Goal: Task Accomplishment & Management: Complete application form

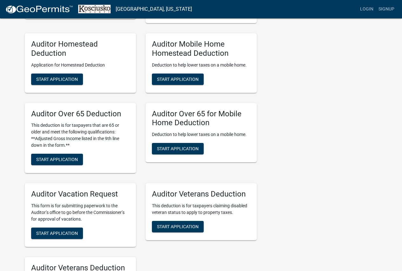
scroll to position [413, 0]
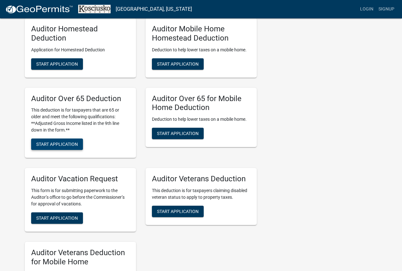
click at [49, 142] on span "Start Application" at bounding box center [57, 144] width 42 height 5
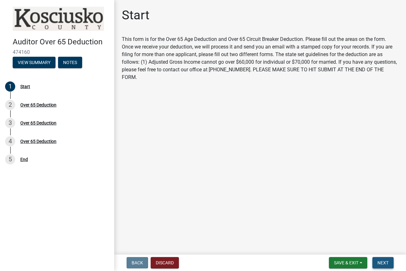
click at [378, 265] on span "Next" at bounding box center [383, 263] width 11 height 5
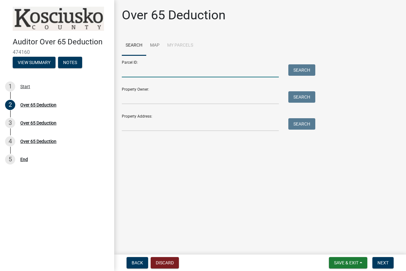
click at [164, 74] on input "Parcel ID:" at bounding box center [200, 70] width 157 height 13
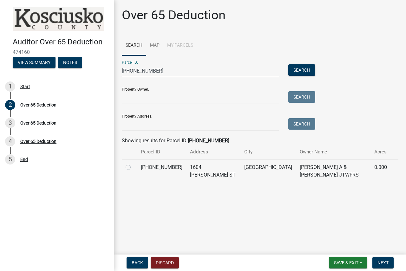
type input "[PHONE_NUMBER]"
click at [133, 164] on label at bounding box center [133, 164] width 0 height 0
click at [133, 168] on input "radio" at bounding box center [135, 166] width 4 height 4
radio input "true"
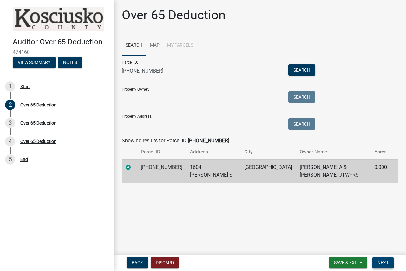
click at [386, 267] on button "Next" at bounding box center [383, 262] width 21 height 11
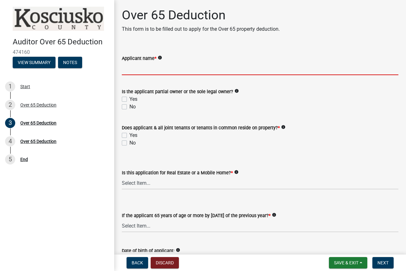
click at [177, 71] on input "Applicant name *" at bounding box center [260, 68] width 277 height 13
type input "[PERSON_NAME]"
click at [121, 99] on div "Is the applicant partial owner or the sole legal owner? info Yes No" at bounding box center [260, 95] width 286 height 30
click at [130, 99] on label "Yes" at bounding box center [134, 100] width 8 height 8
click at [130, 99] on input "Yes" at bounding box center [132, 98] width 4 height 4
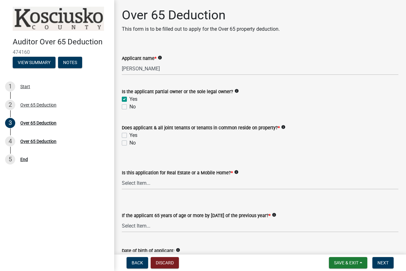
checkbox input "true"
checkbox input "false"
click at [130, 137] on label "Yes" at bounding box center [134, 136] width 8 height 8
click at [130, 136] on input "Yes" at bounding box center [132, 134] width 4 height 4
checkbox input "true"
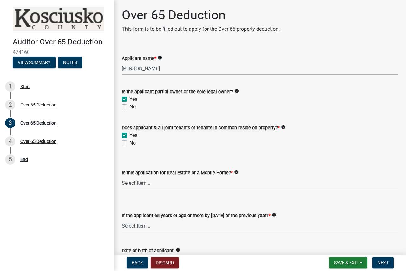
checkbox input "false"
click at [136, 182] on select "Select Item... Real Property Mobile Home" at bounding box center [260, 183] width 277 height 13
click at [122, 177] on select "Select Item... Real Property Mobile Home" at bounding box center [260, 183] width 277 height 13
select select "9e0fe018-0807-4cb1-b9d0-1ea803b42424"
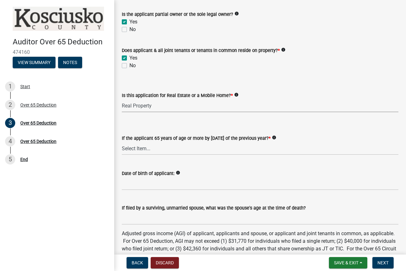
scroll to position [95, 0]
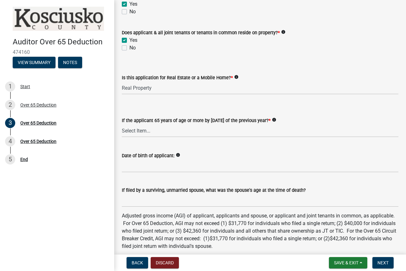
click at [130, 47] on label "No" at bounding box center [133, 48] width 6 height 8
click at [130, 47] on input "No" at bounding box center [132, 46] width 4 height 4
checkbox input "true"
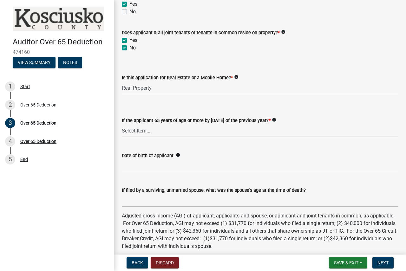
click at [142, 132] on select "Select Item... Yes No" at bounding box center [260, 130] width 277 height 13
click at [122, 124] on select "Select Item... Yes No" at bounding box center [260, 130] width 277 height 13
select select "61dd1732-a076-4c03-aff6-a332f5b70cd1"
click at [143, 167] on input "Date of birth of applicant:" at bounding box center [260, 166] width 277 height 13
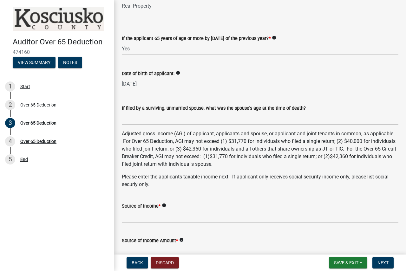
scroll to position [222, 0]
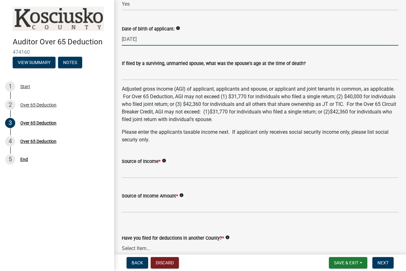
type input "[DATE]"
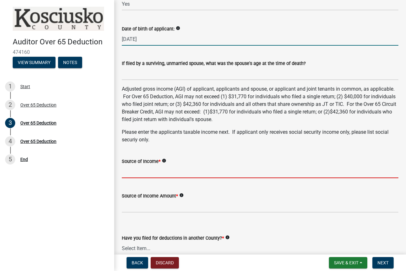
click at [139, 176] on input "Source of Income *" at bounding box center [260, 171] width 277 height 13
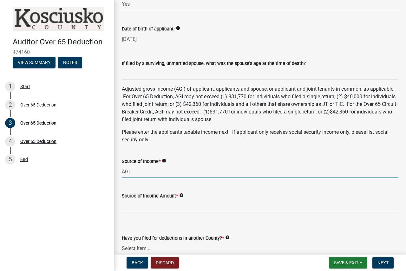
type input "AGI"
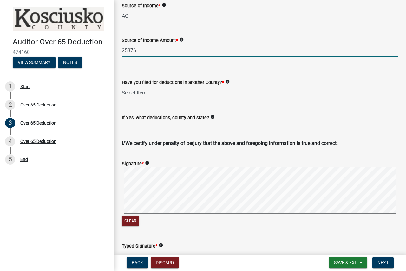
scroll to position [381, 0]
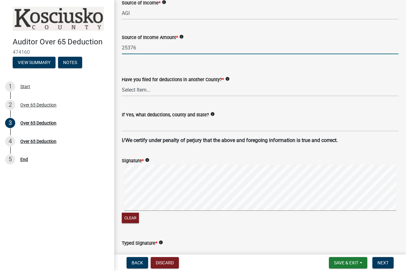
type input "25376"
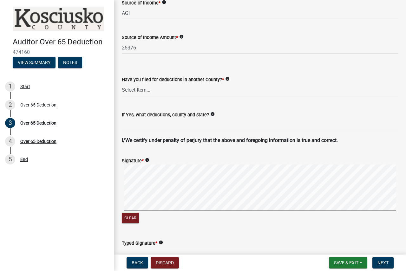
click at [139, 90] on select "Select Item... Yes No" at bounding box center [260, 89] width 277 height 13
click at [122, 83] on select "Select Item... Yes No" at bounding box center [260, 89] width 277 height 13
select select "c3747c1b-6a10-4157-a122-bd71e37b161f"
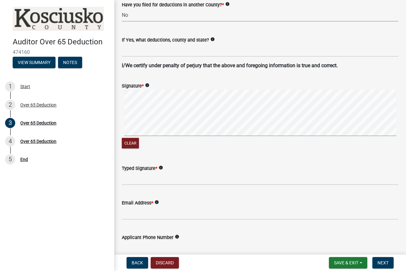
scroll to position [476, 0]
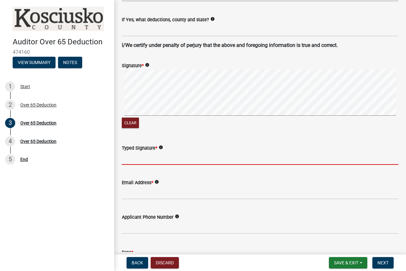
click at [143, 160] on input "Typed Signature *" at bounding box center [260, 158] width 277 height 13
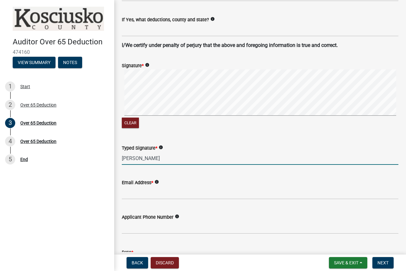
type input "[PERSON_NAME]"
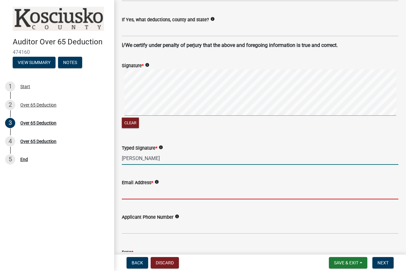
click at [143, 196] on input "Email Address *" at bounding box center [260, 193] width 277 height 13
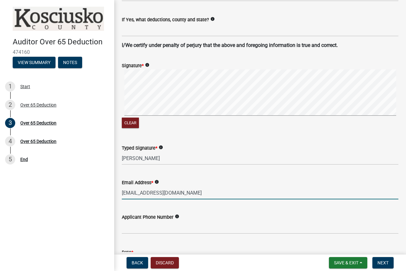
type input "[EMAIL_ADDRESS][DOMAIN_NAME]"
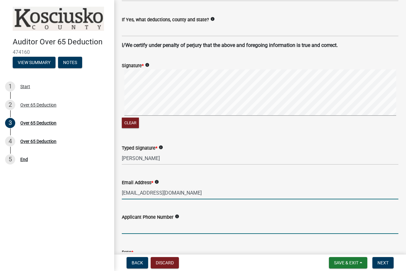
click at [155, 229] on input "text" at bounding box center [260, 227] width 277 height 13
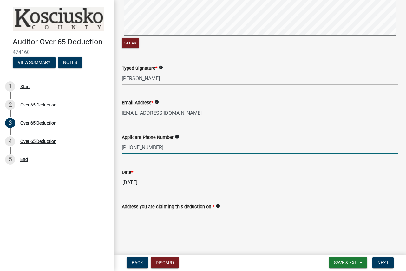
scroll to position [557, 0]
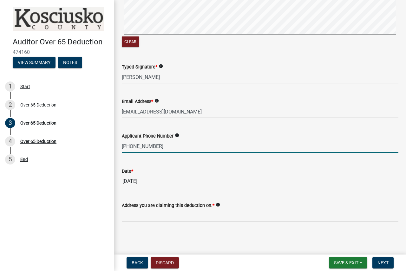
type input "5744530394"
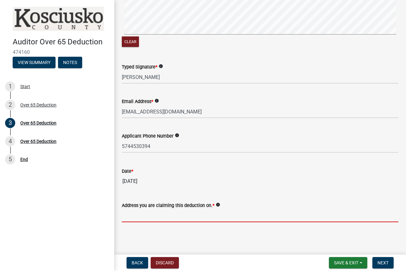
click at [128, 215] on input "Address you are claiming this deduction on. *" at bounding box center [260, 216] width 277 height 13
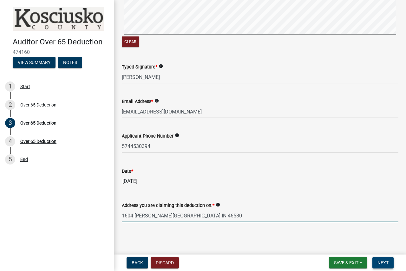
type input "1604 [PERSON_NAME][GEOGRAPHIC_DATA] IN 46580"
click at [380, 267] on button "Next" at bounding box center [383, 262] width 21 height 11
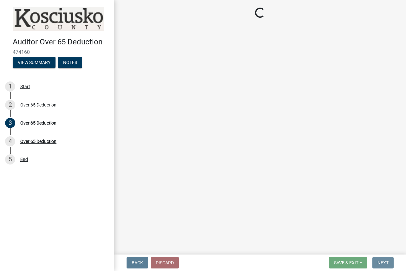
scroll to position [0, 0]
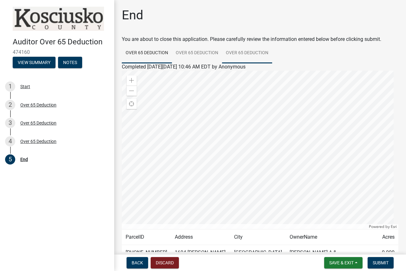
click at [233, 55] on link "Over 65 Deduction" at bounding box center [247, 53] width 50 height 20
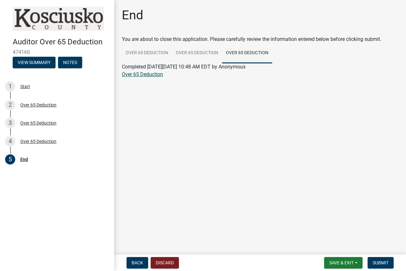
click at [151, 76] on link "Over 65 Deduction" at bounding box center [142, 74] width 41 height 6
click at [381, 263] on span "Submit" at bounding box center [381, 263] width 16 height 5
